Goal: Communication & Community: Answer question/provide support

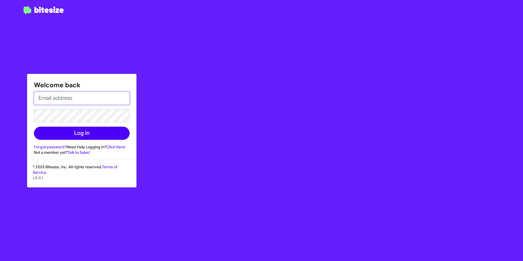
type input "[EMAIL_ADDRESS][DOMAIN_NAME]"
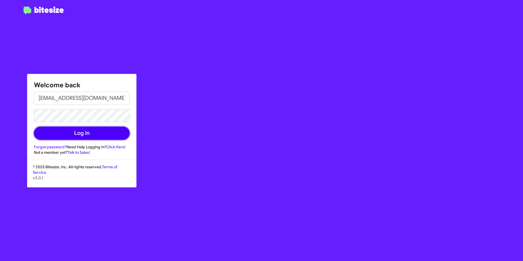
click at [78, 131] on button "Log In" at bounding box center [82, 133] width 96 height 13
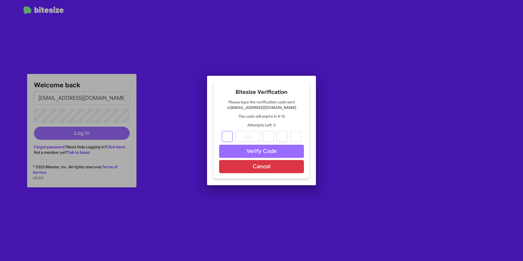
type input "6"
click at [243, 136] on input "6" at bounding box center [241, 136] width 11 height 11
click at [243, 136] on input "text" at bounding box center [241, 136] width 11 height 11
type input "9"
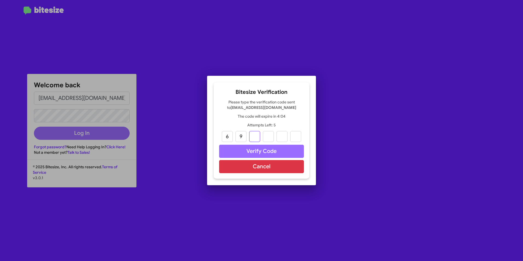
type input "1"
type input "9"
type input "4"
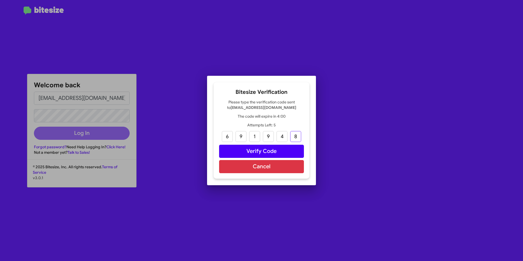
type input "8"
click at [259, 149] on button "Verify Code" at bounding box center [261, 151] width 85 height 13
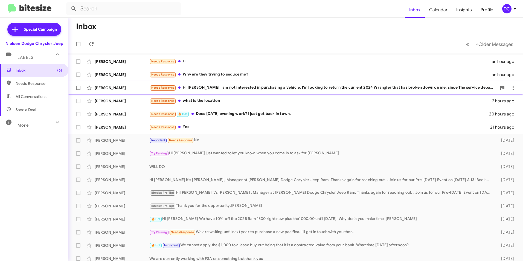
click at [247, 86] on div "Needs Response Hi [PERSON_NAME] I am not interested in purchasing a vehicle. I'…" at bounding box center [322, 88] width 347 height 6
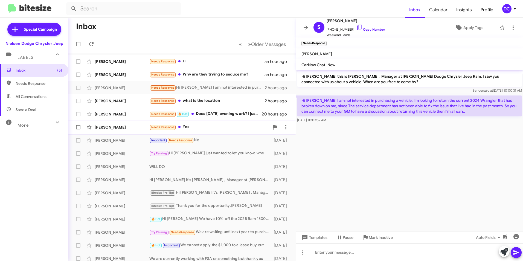
click at [126, 126] on div "[PERSON_NAME]" at bounding box center [122, 126] width 55 height 5
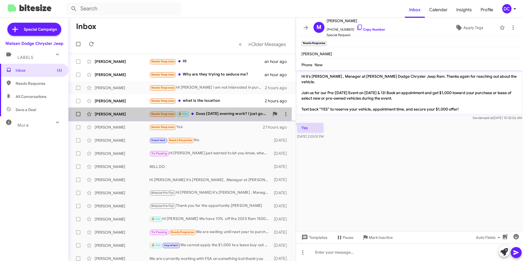
click at [130, 111] on div "[PERSON_NAME] Needs Response 🔥 Hot Does [DATE] evening work? I just got back in…" at bounding box center [182, 114] width 219 height 11
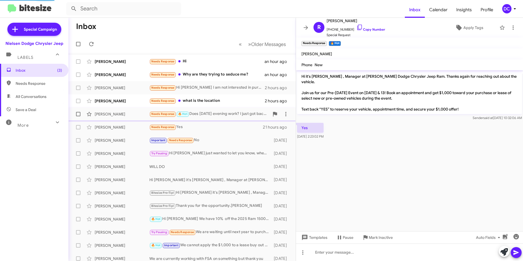
scroll to position [5, 0]
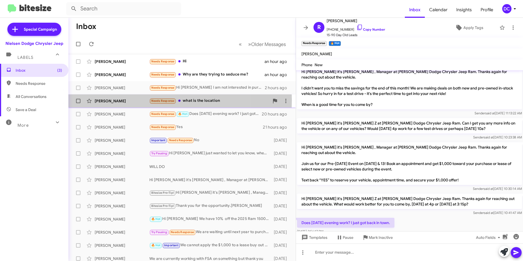
click at [132, 100] on div "[PERSON_NAME]" at bounding box center [122, 100] width 55 height 5
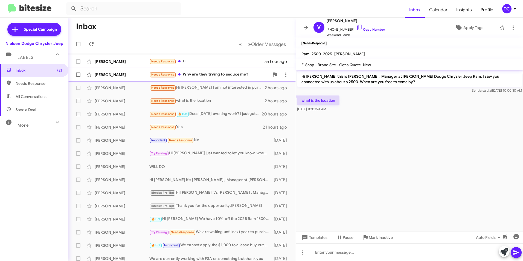
click at [221, 75] on div "Needs Response Why are they trying to seduce me?" at bounding box center [209, 74] width 120 height 6
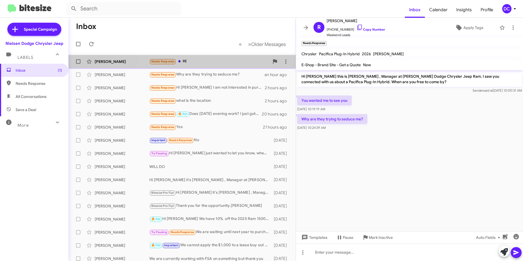
click at [200, 59] on div "Needs Response Hi" at bounding box center [209, 61] width 120 height 6
